Goal: Check status: Check status

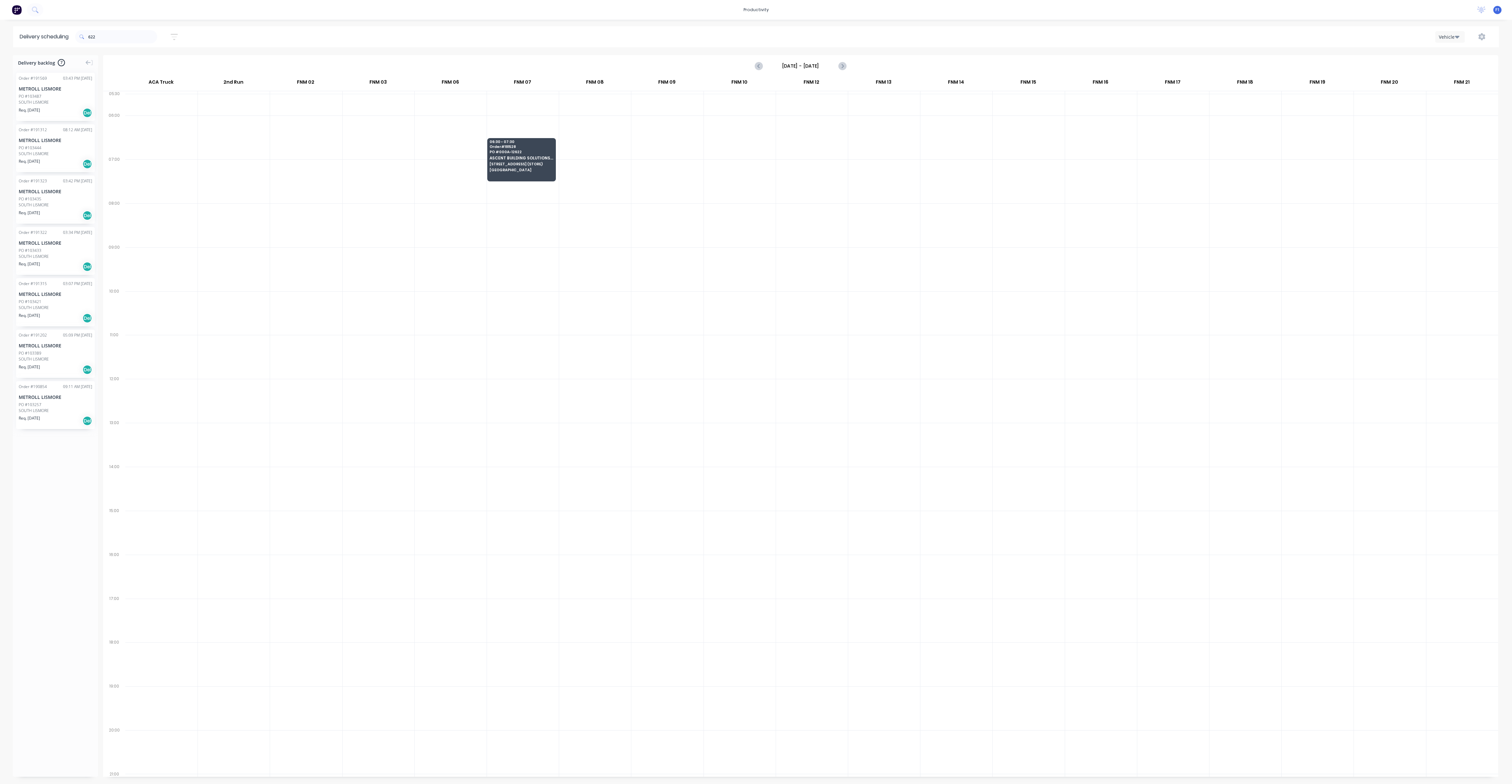
scroll to position [0, 1]
drag, startPoint x: 92, startPoint y: 35, endPoint x: 80, endPoint y: 37, distance: 12.2
click at [80, 37] on div "622" at bounding box center [116, 36] width 82 height 13
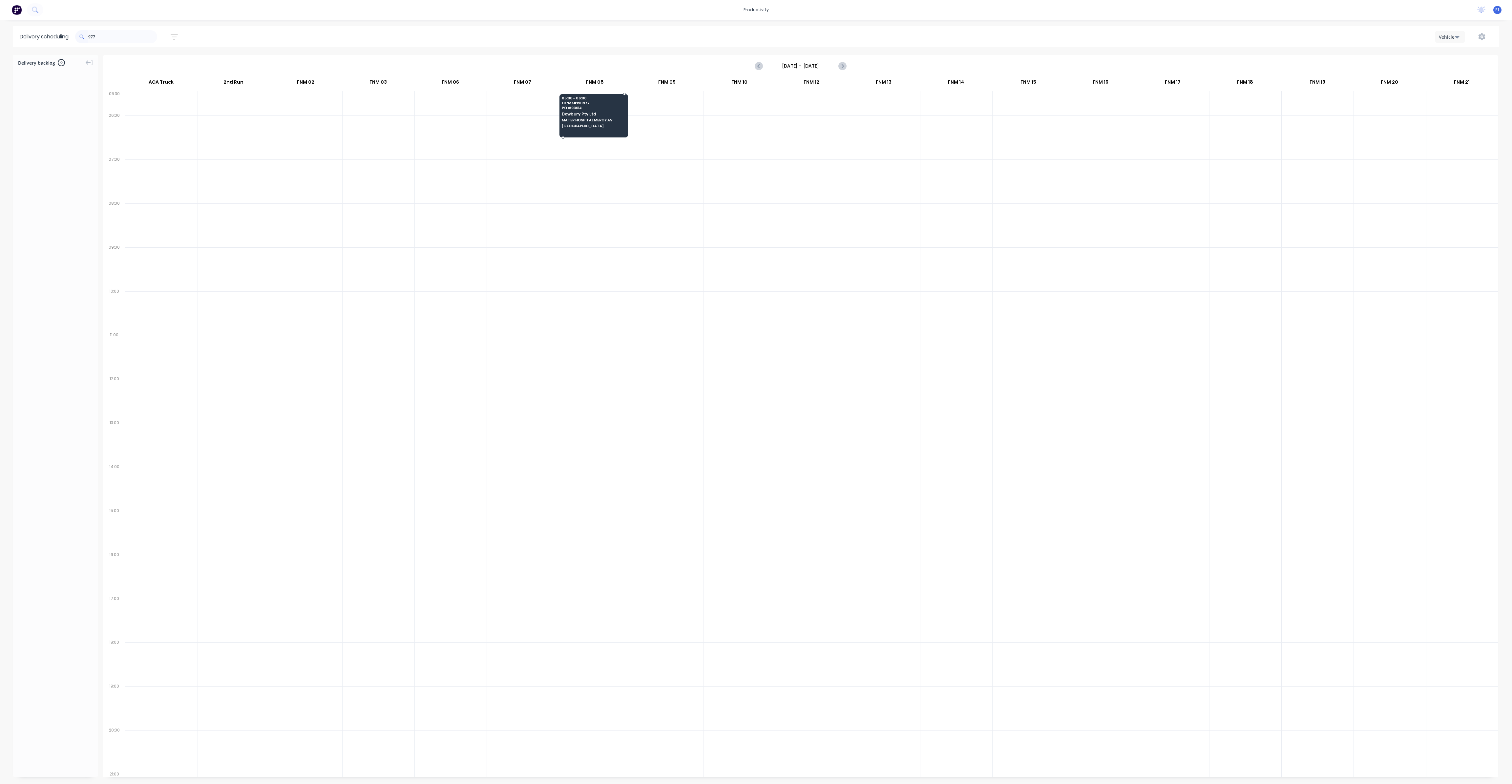
click at [582, 111] on div "05:30 - 06:30 Order # 190977 PO # 93614 Dowbury Pty Ltd [GEOGRAPHIC_DATA] AV [G…" at bounding box center [594, 112] width 68 height 37
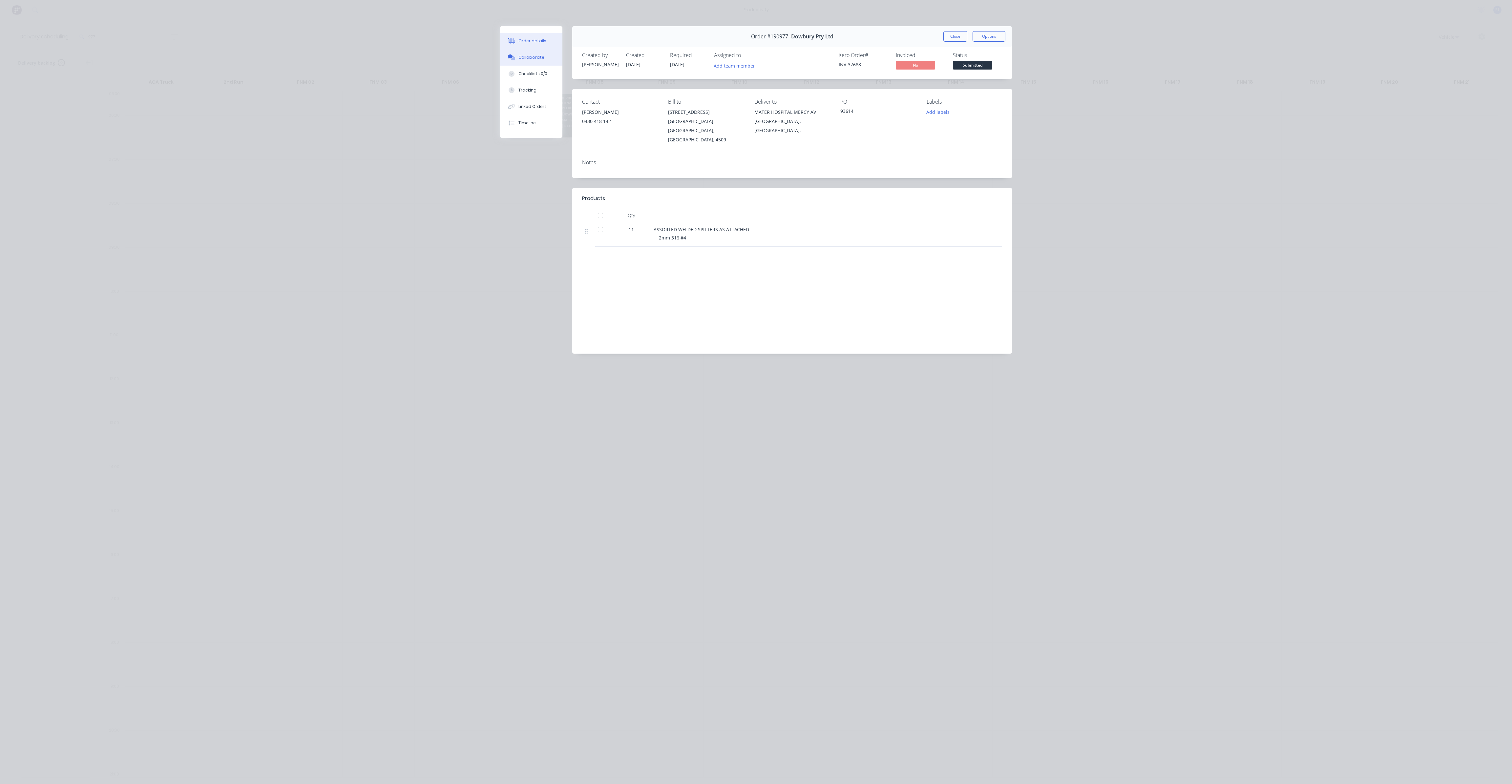
click at [535, 53] on button "Collaborate" at bounding box center [531, 58] width 62 height 16
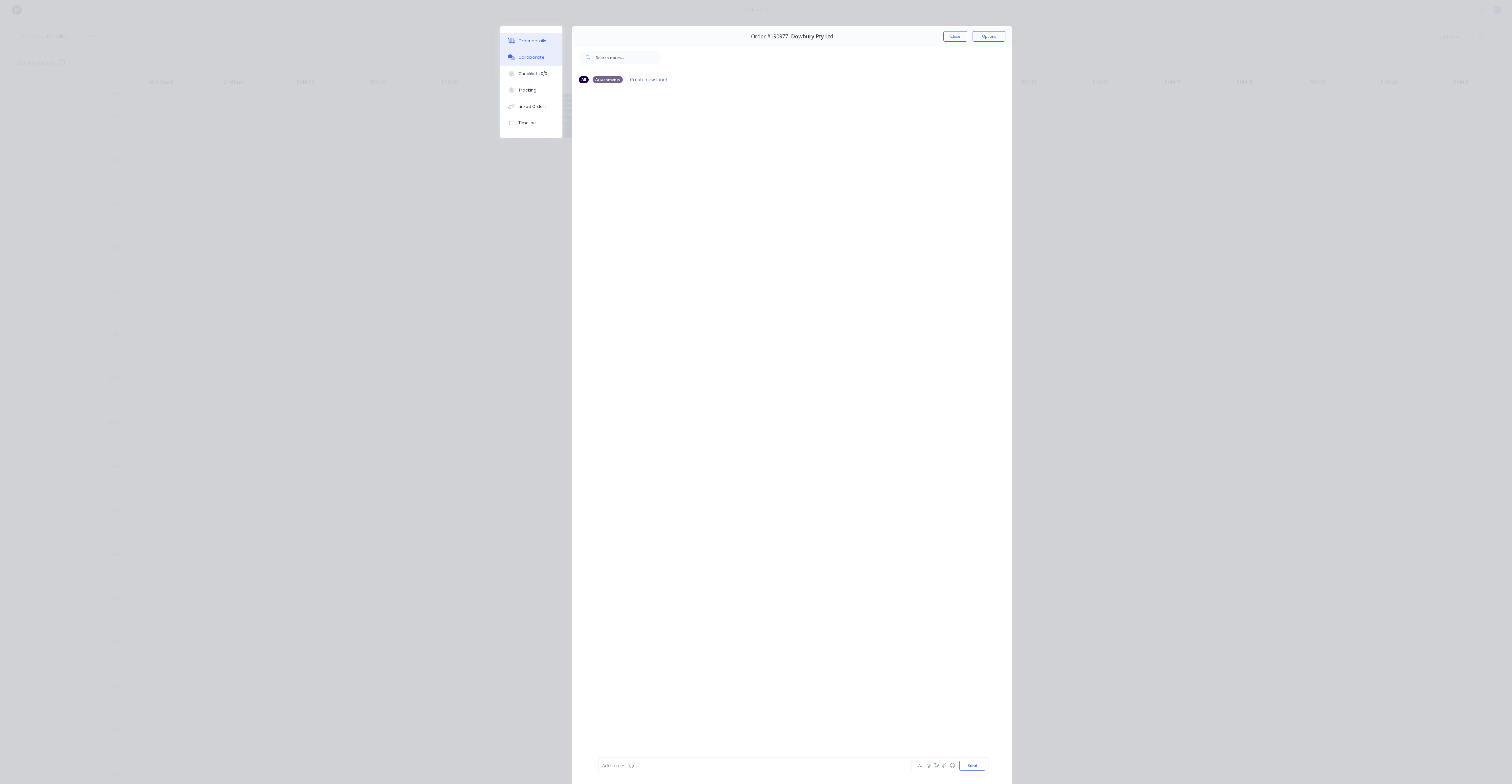
click at [531, 43] on div "Order details" at bounding box center [532, 41] width 28 height 6
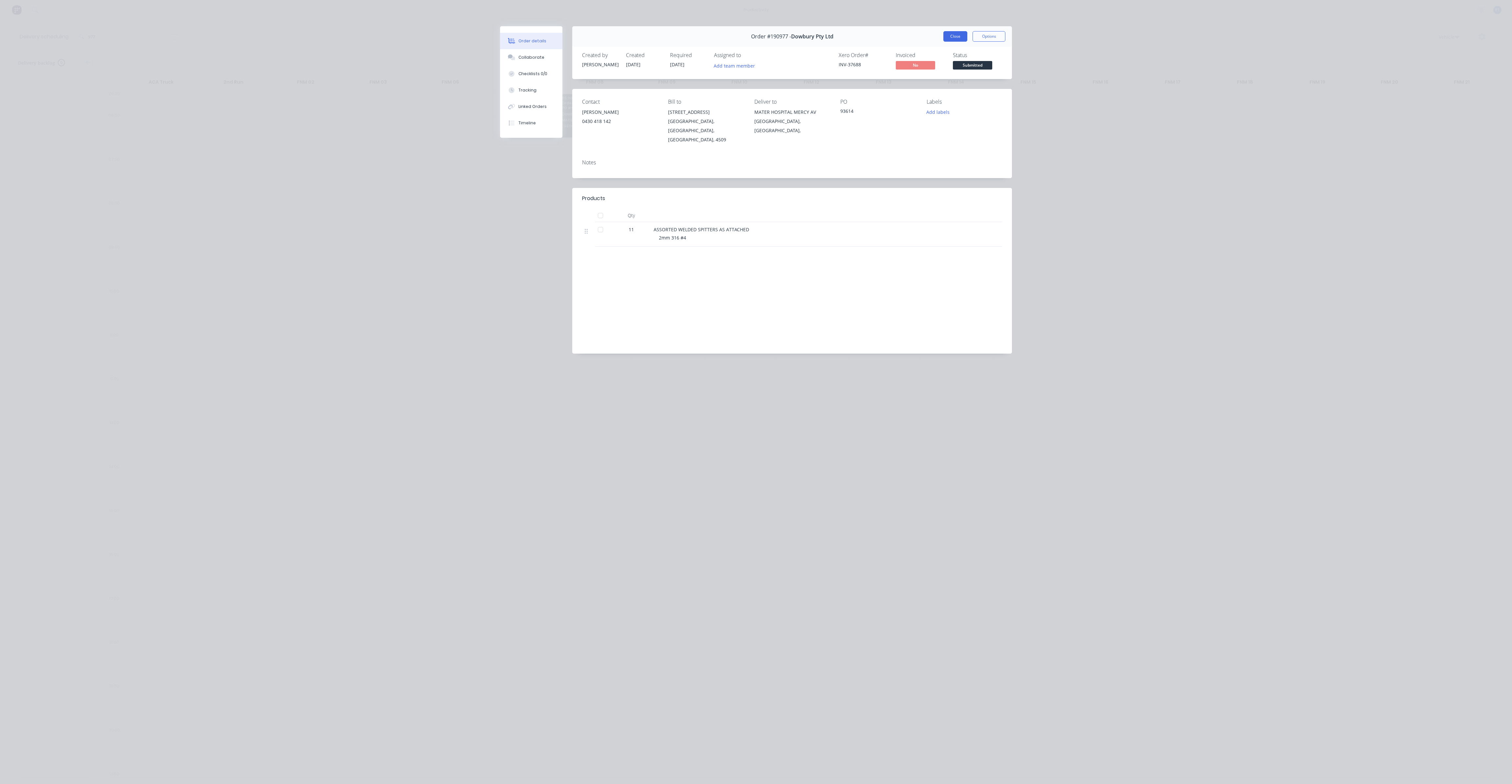
click at [954, 38] on button "Close" at bounding box center [955, 36] width 24 height 11
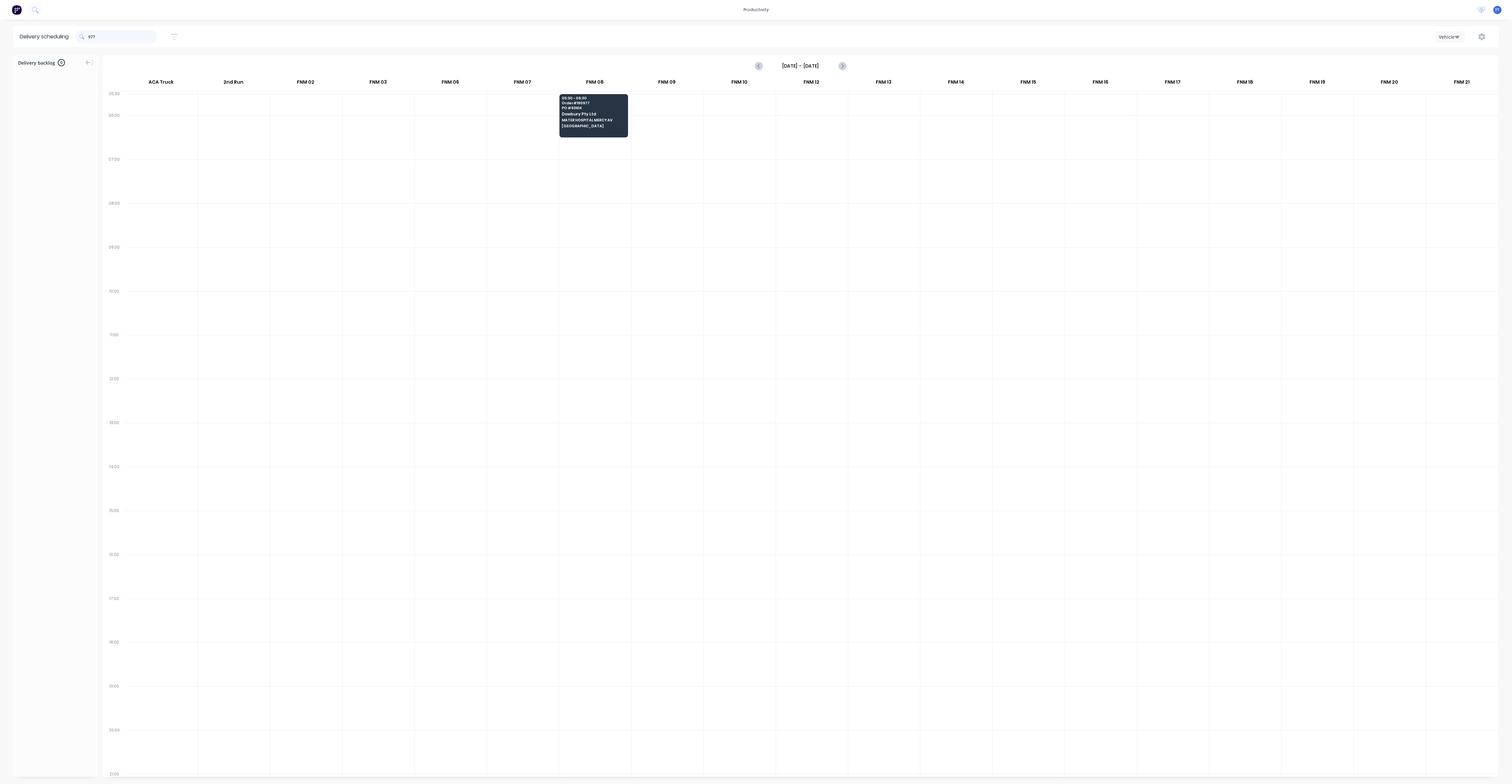
drag, startPoint x: 101, startPoint y: 32, endPoint x: 85, endPoint y: 34, distance: 16.1
click at [85, 34] on div "977" at bounding box center [116, 36] width 82 height 13
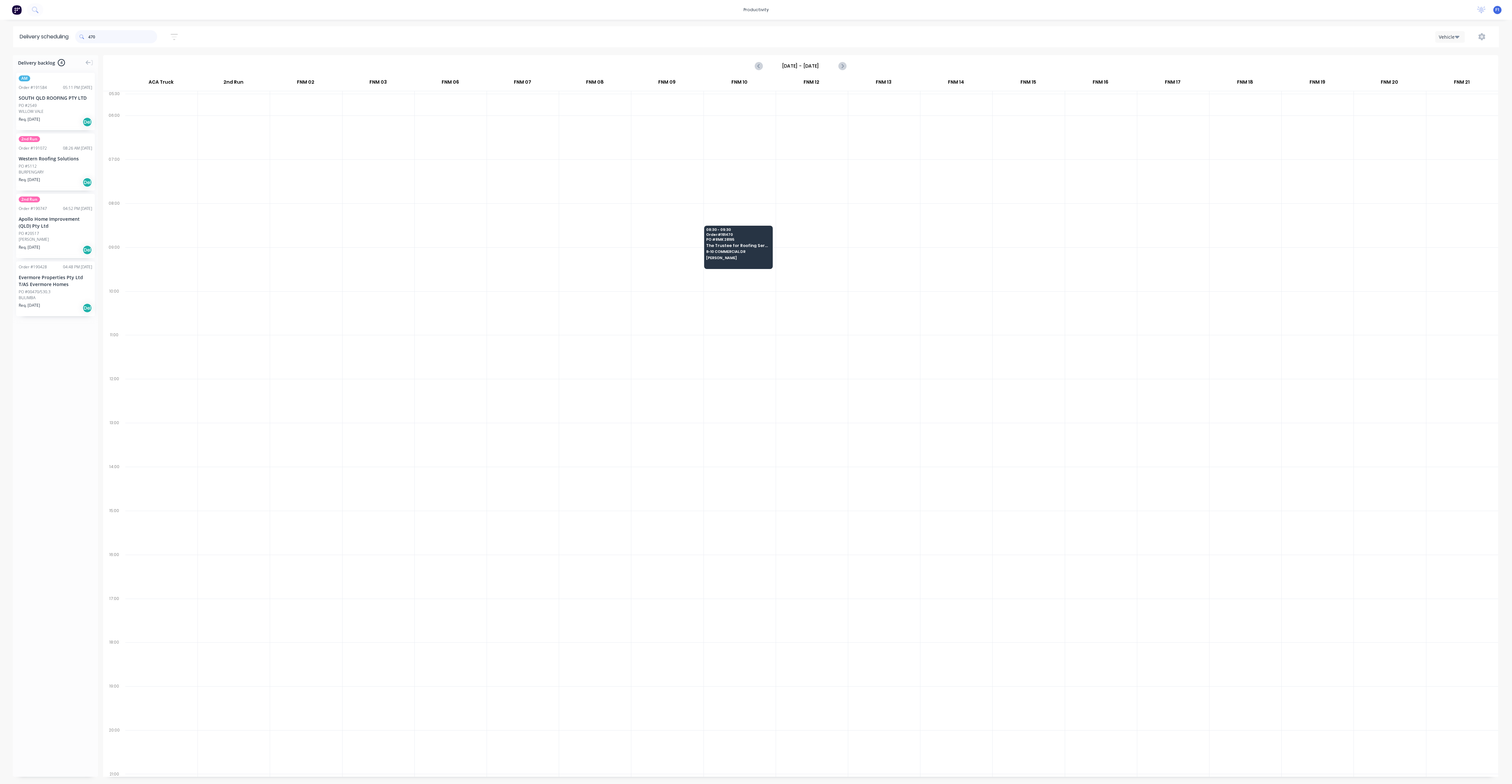
type input "470"
click at [731, 259] on div "08:30 - 09:30 Order # 191470 PO # RMK 28195 The Trustee for Roofing Services QL…" at bounding box center [738, 244] width 68 height 37
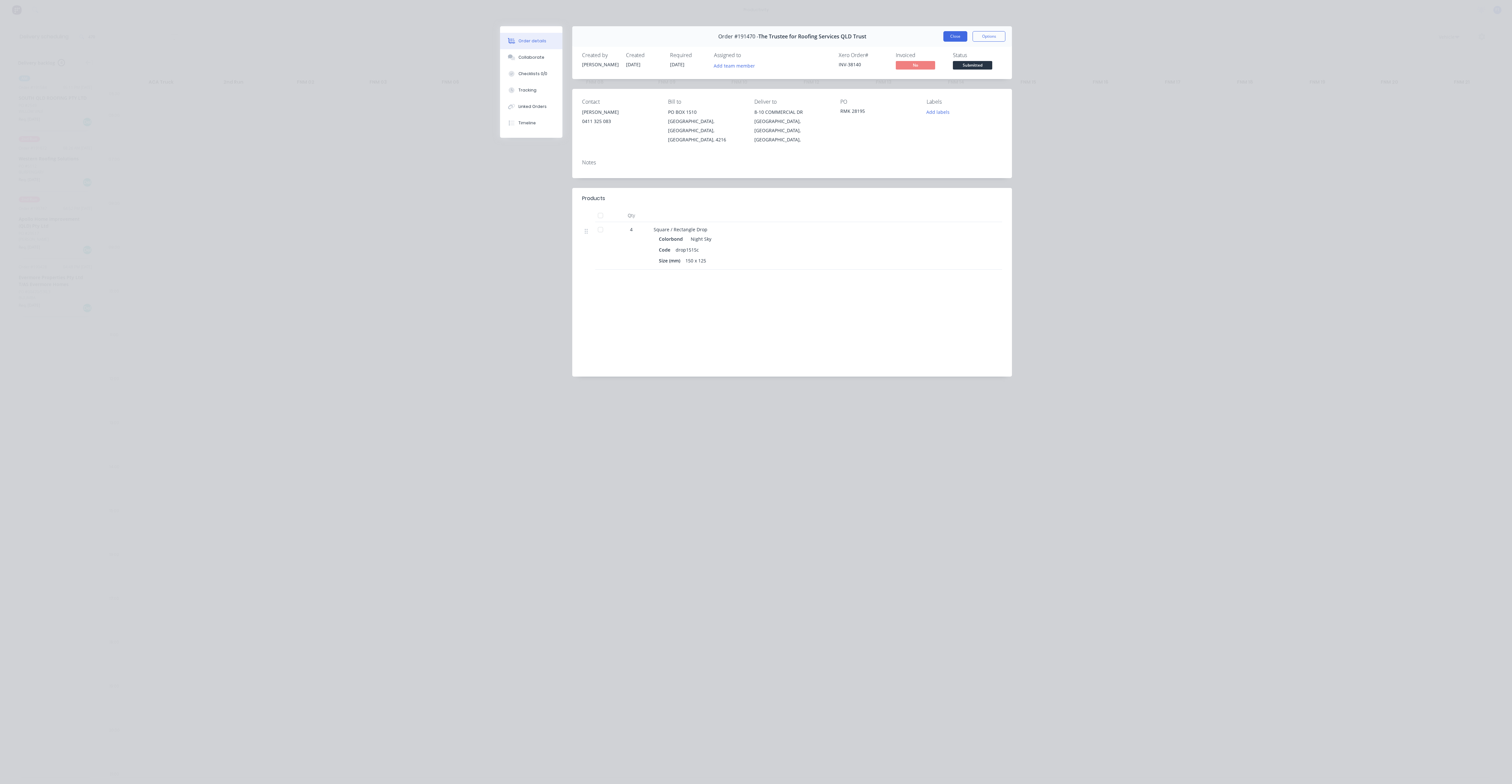
click at [957, 35] on button "Close" at bounding box center [955, 36] width 24 height 11
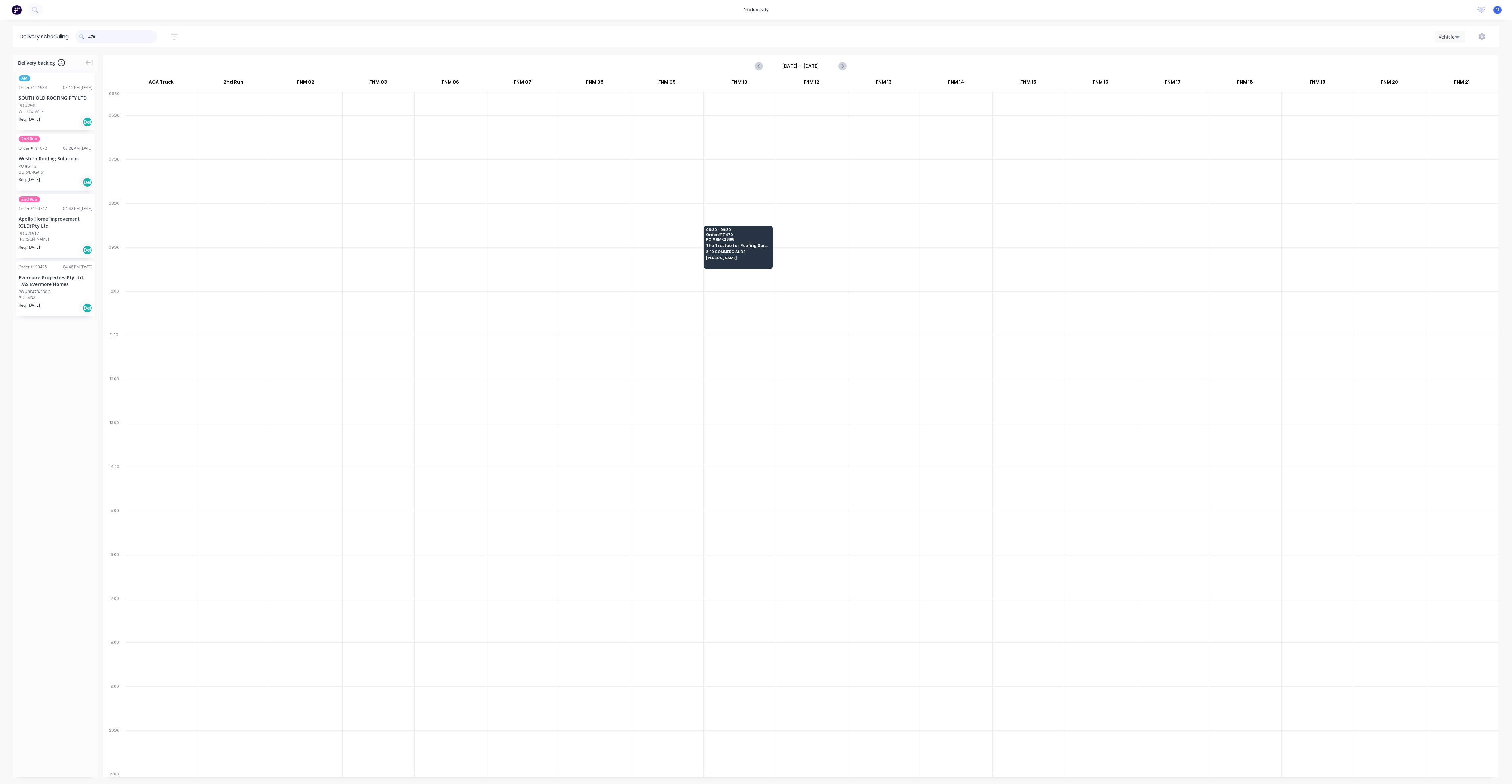
drag, startPoint x: 113, startPoint y: 38, endPoint x: 72, endPoint y: 32, distance: 41.4
click at [72, 32] on header "Delivery scheduling 470 Sort by Most recent Created date Required date Order nu…" at bounding box center [755, 37] width 1486 height 21
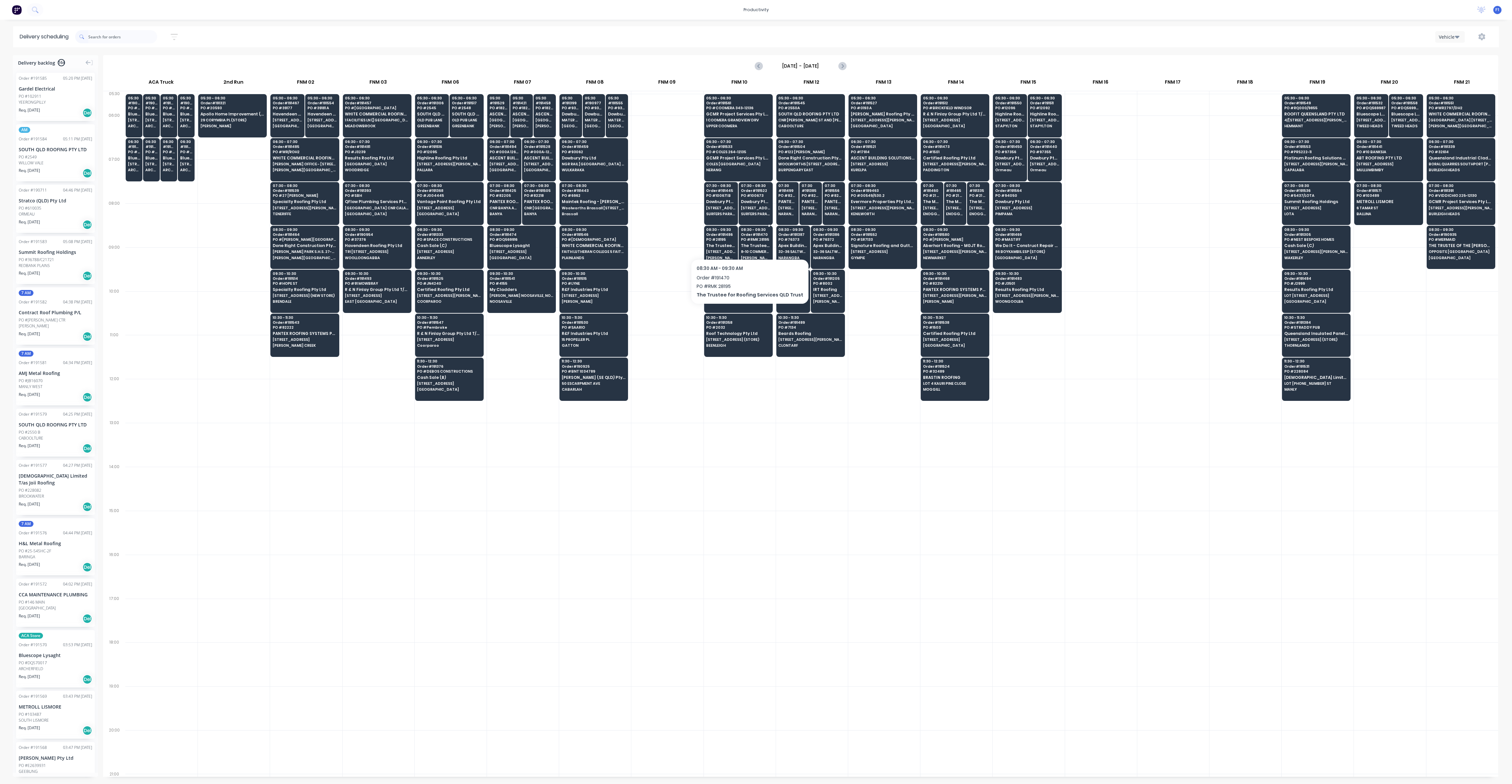
click at [745, 242] on div "08:30 - 09:30 Order # 191470 PO # RMK 28195 The Trustee for Roofing Services QL…" at bounding box center [755, 244] width 33 height 37
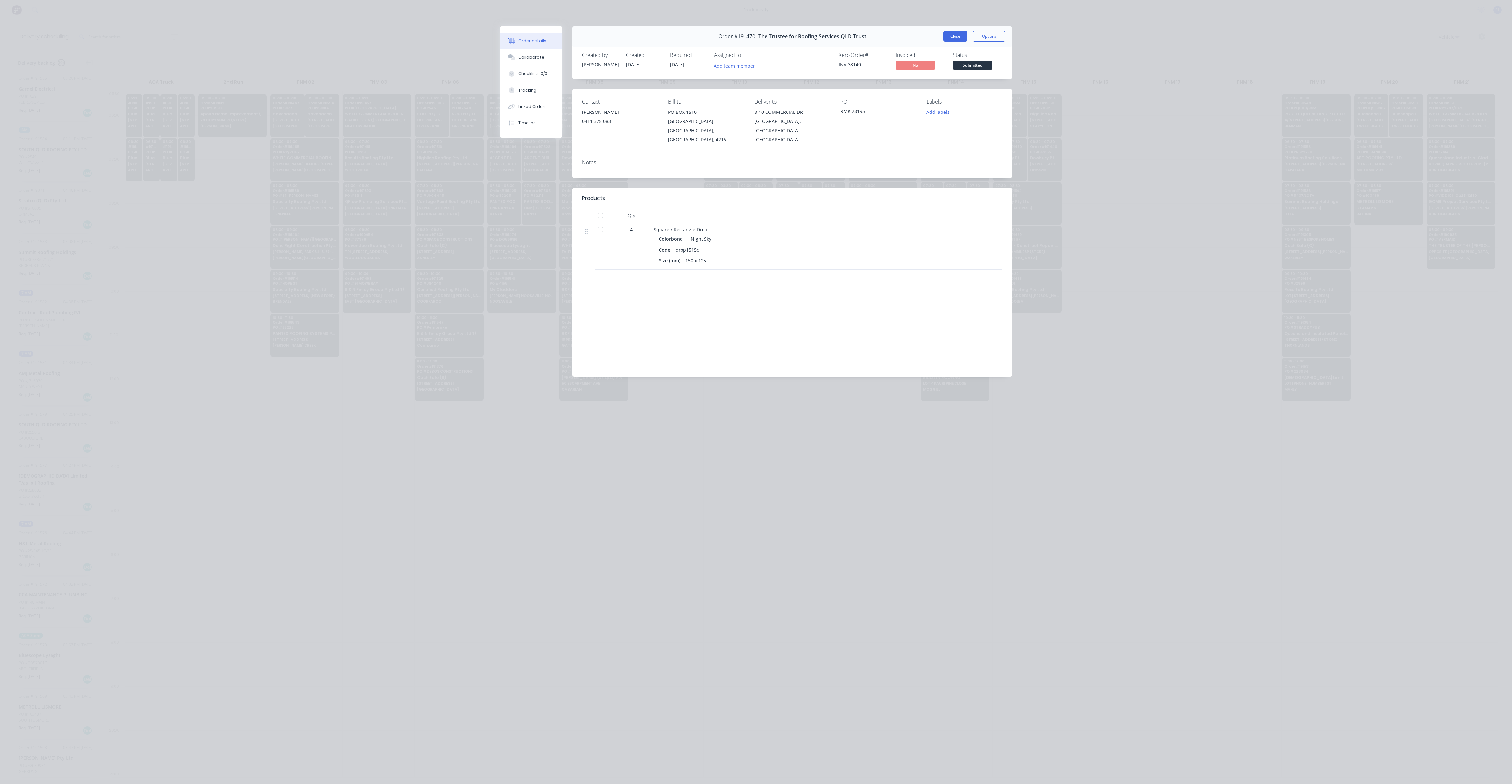
click at [950, 39] on button "Close" at bounding box center [955, 36] width 24 height 11
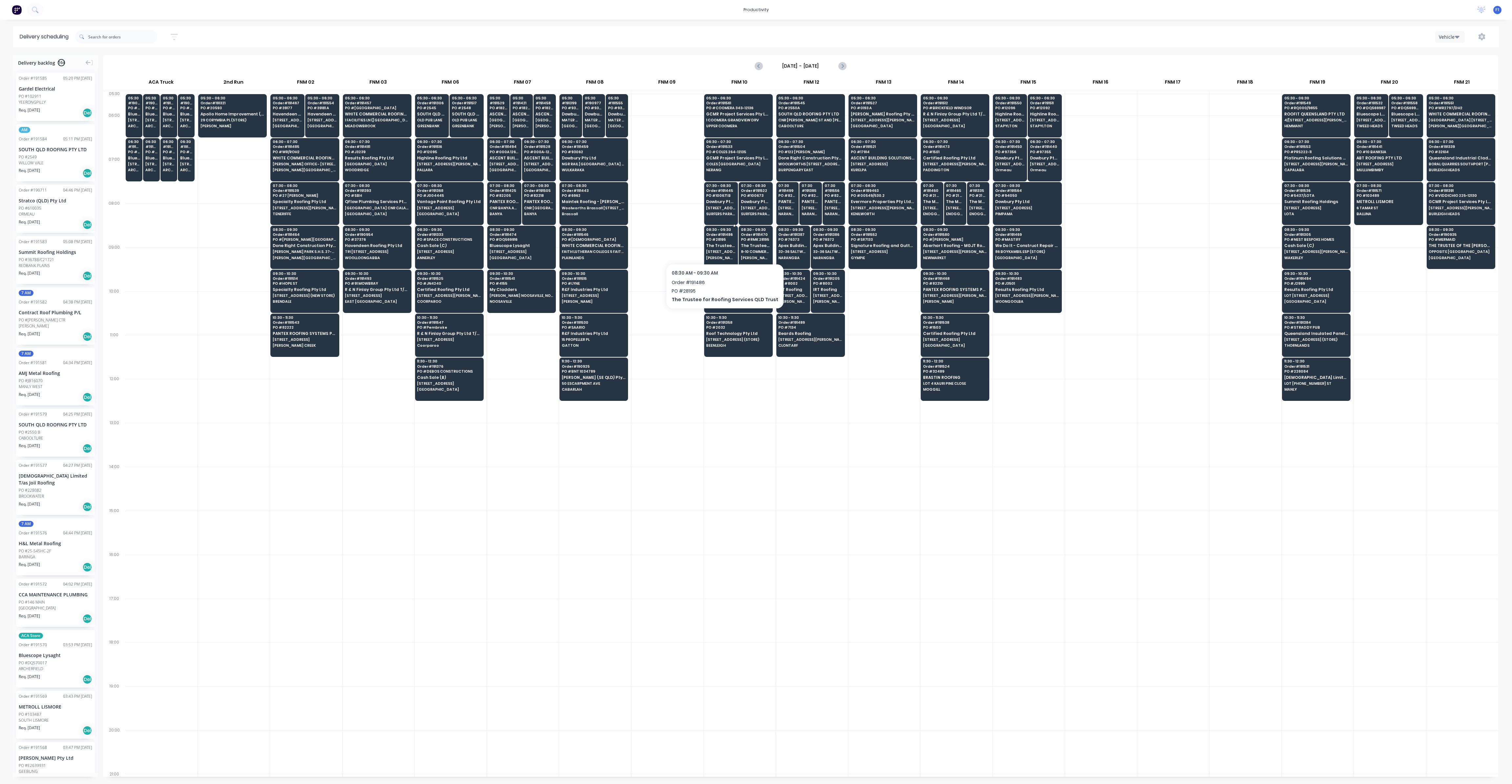
click at [710, 246] on span "The Trustee for Roofing Services QLD Trust" at bounding box center [721, 245] width 29 height 4
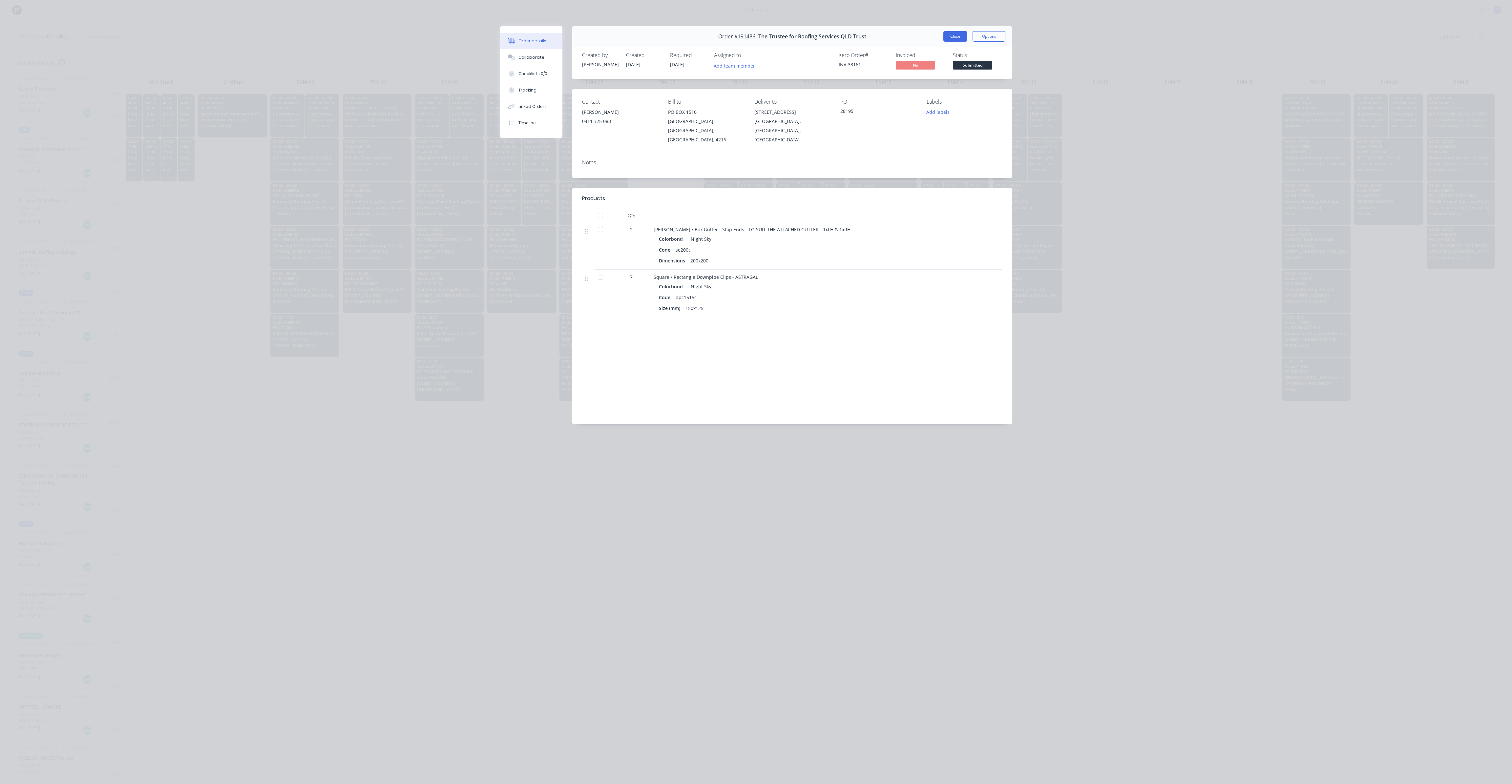
click at [949, 36] on button "Close" at bounding box center [955, 36] width 24 height 11
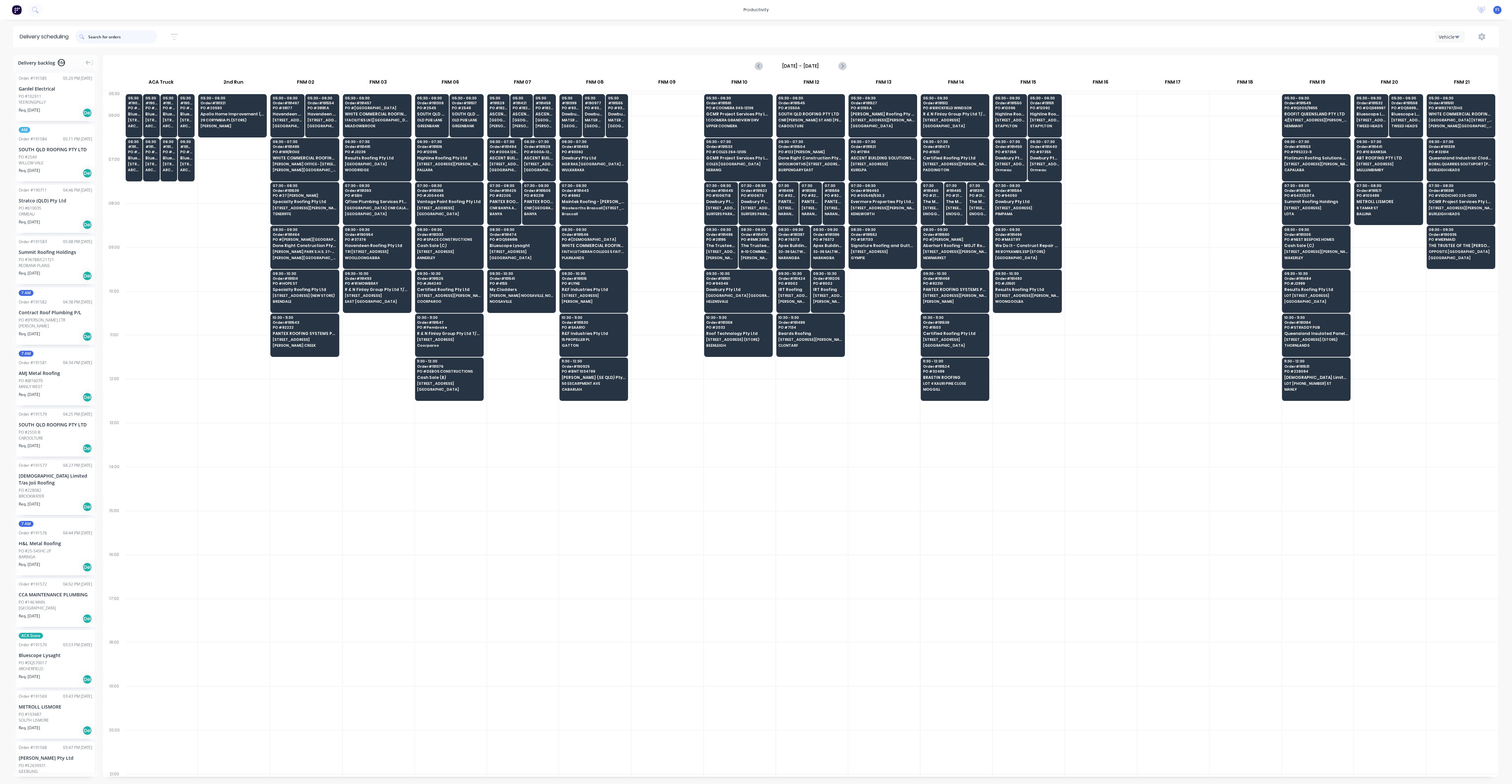
click at [127, 40] on input "text" at bounding box center [122, 36] width 69 height 13
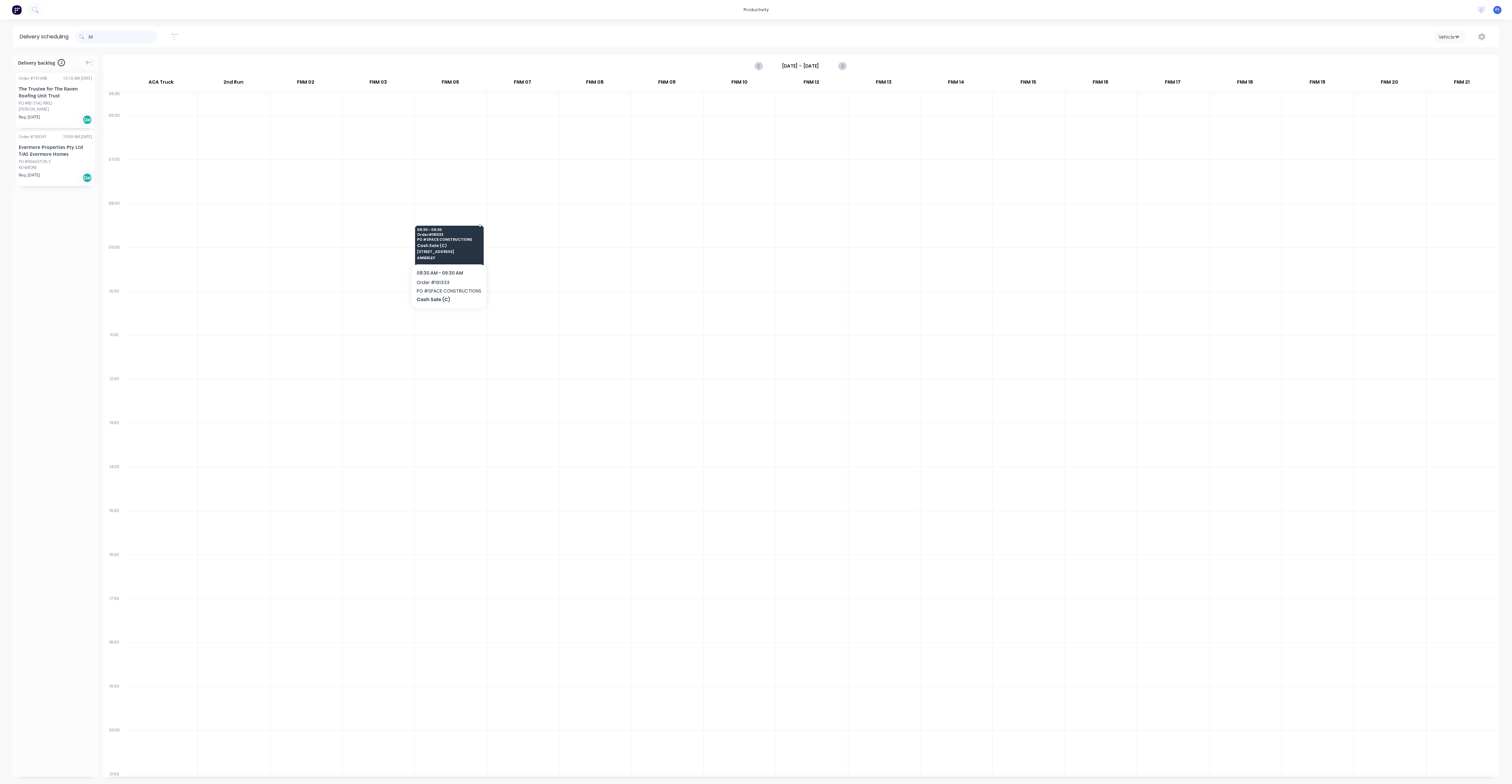
type input "3"
type input "521"
